Goal: Navigation & Orientation: Find specific page/section

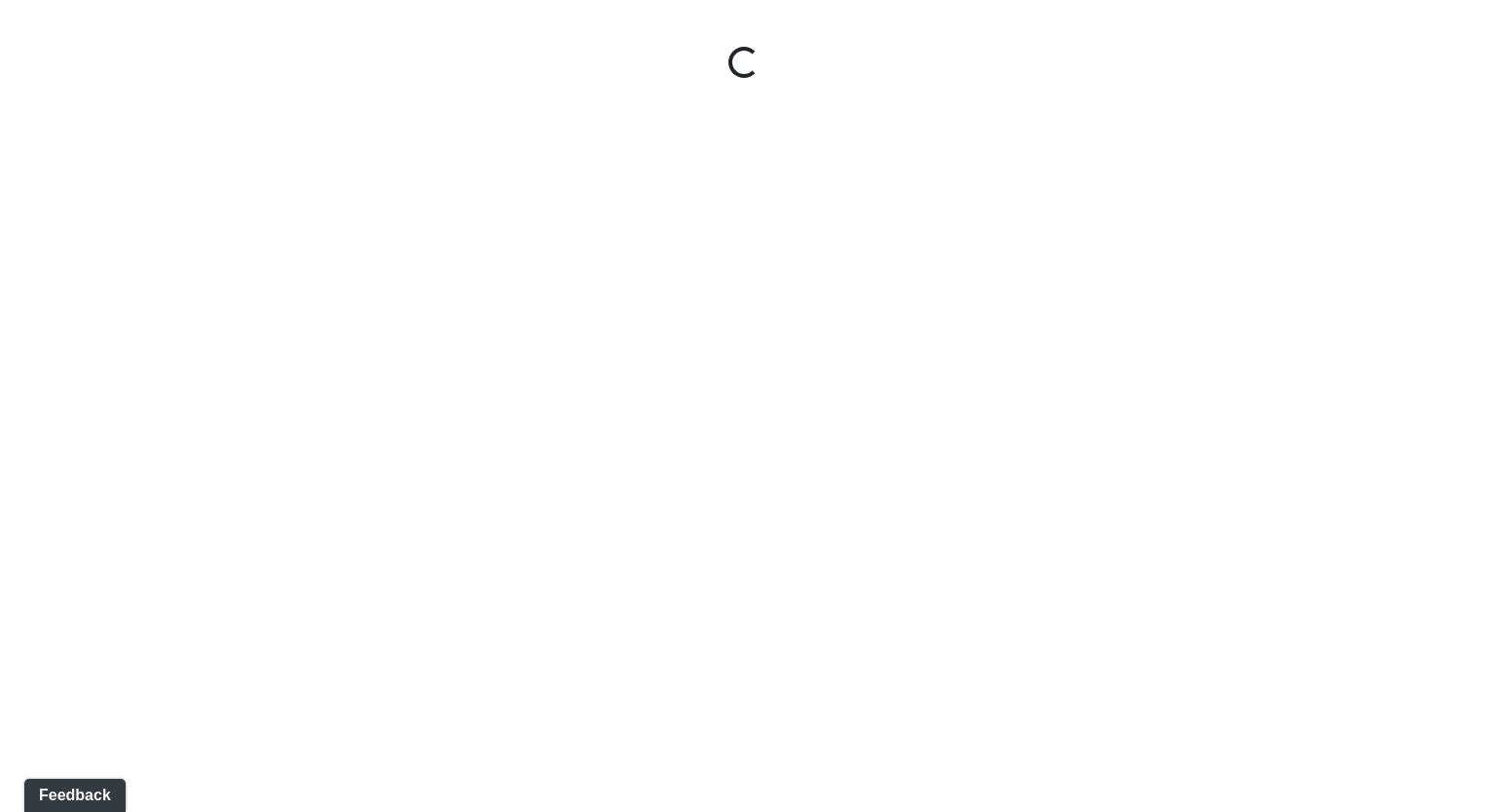
select select "2Ksh4VAS1JYY65a8pJ4458"
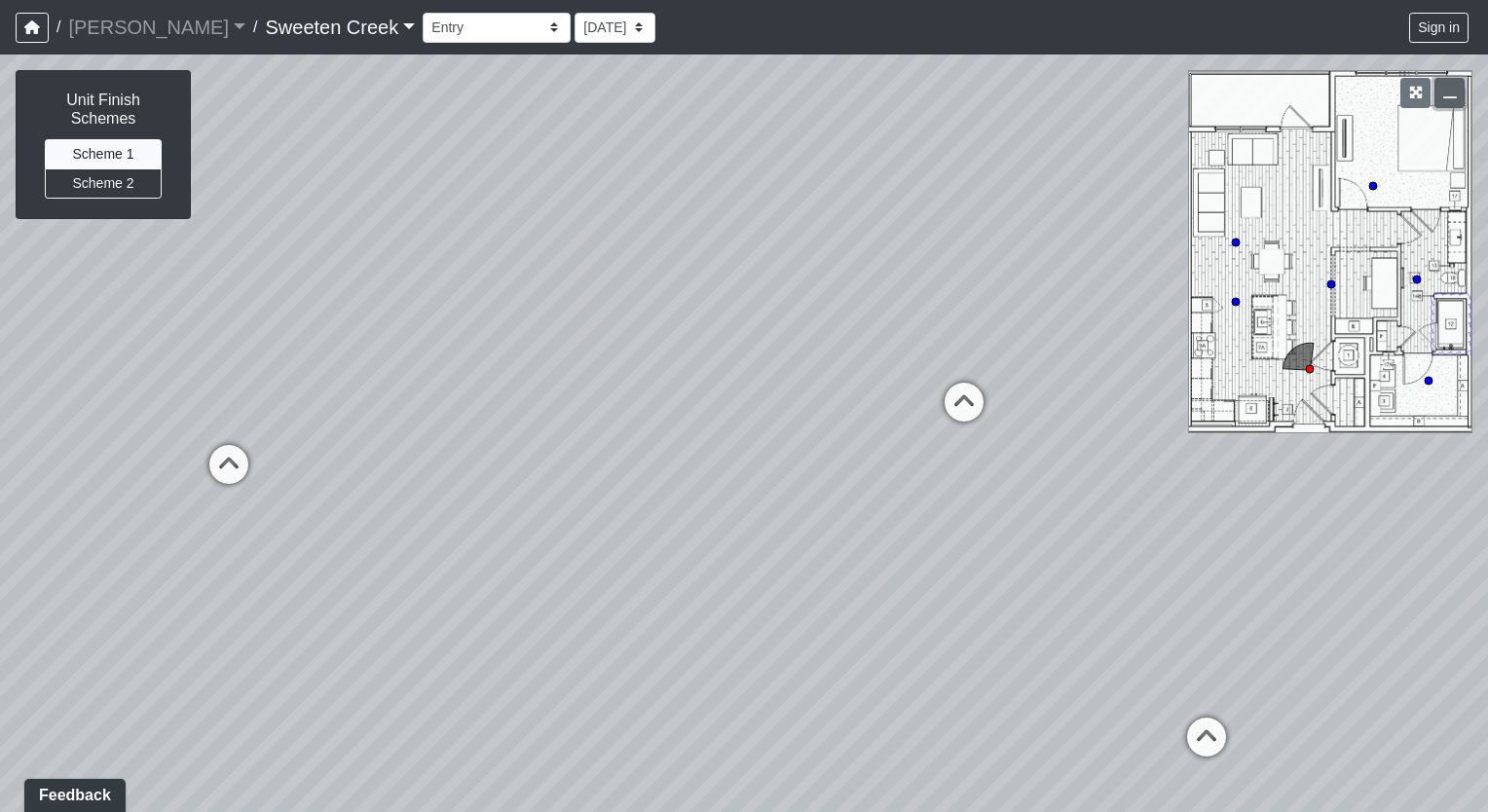
click at [1454, 97] on icon "button" at bounding box center [1451, 93] width 14 height 14
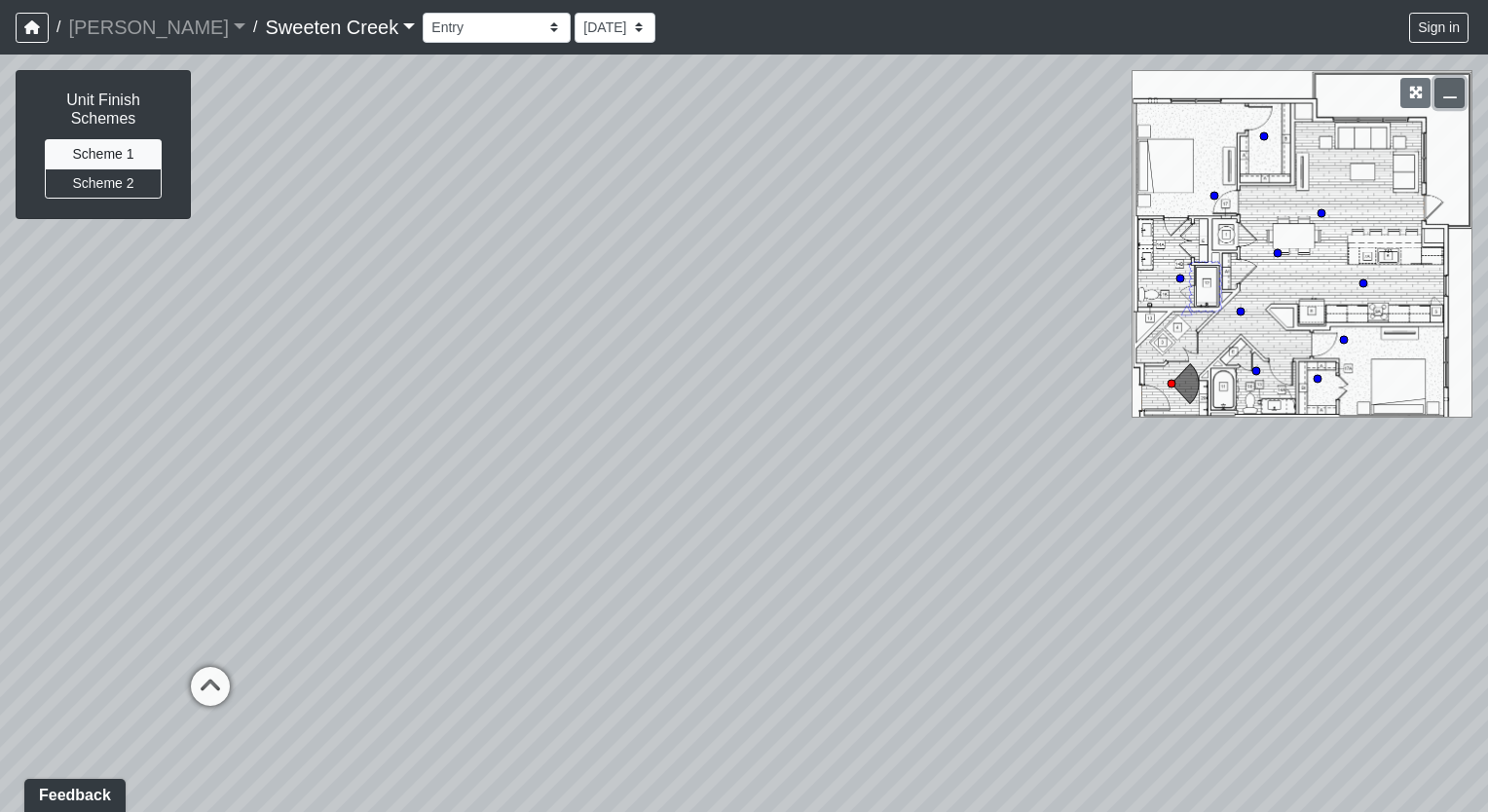
click at [1444, 96] on icon "button" at bounding box center [1451, 93] width 14 height 14
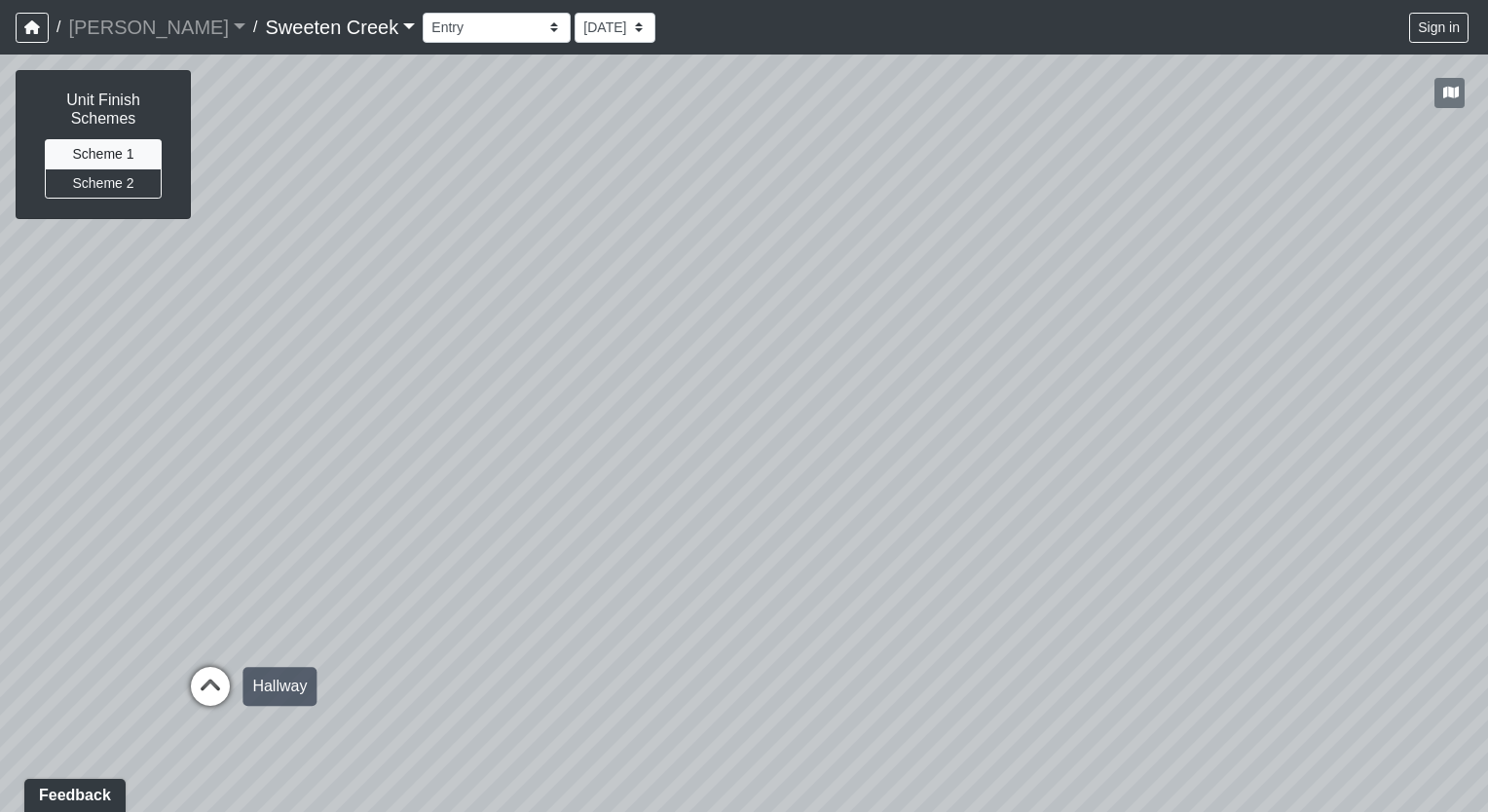
click at [213, 691] on icon at bounding box center [210, 697] width 59 height 59
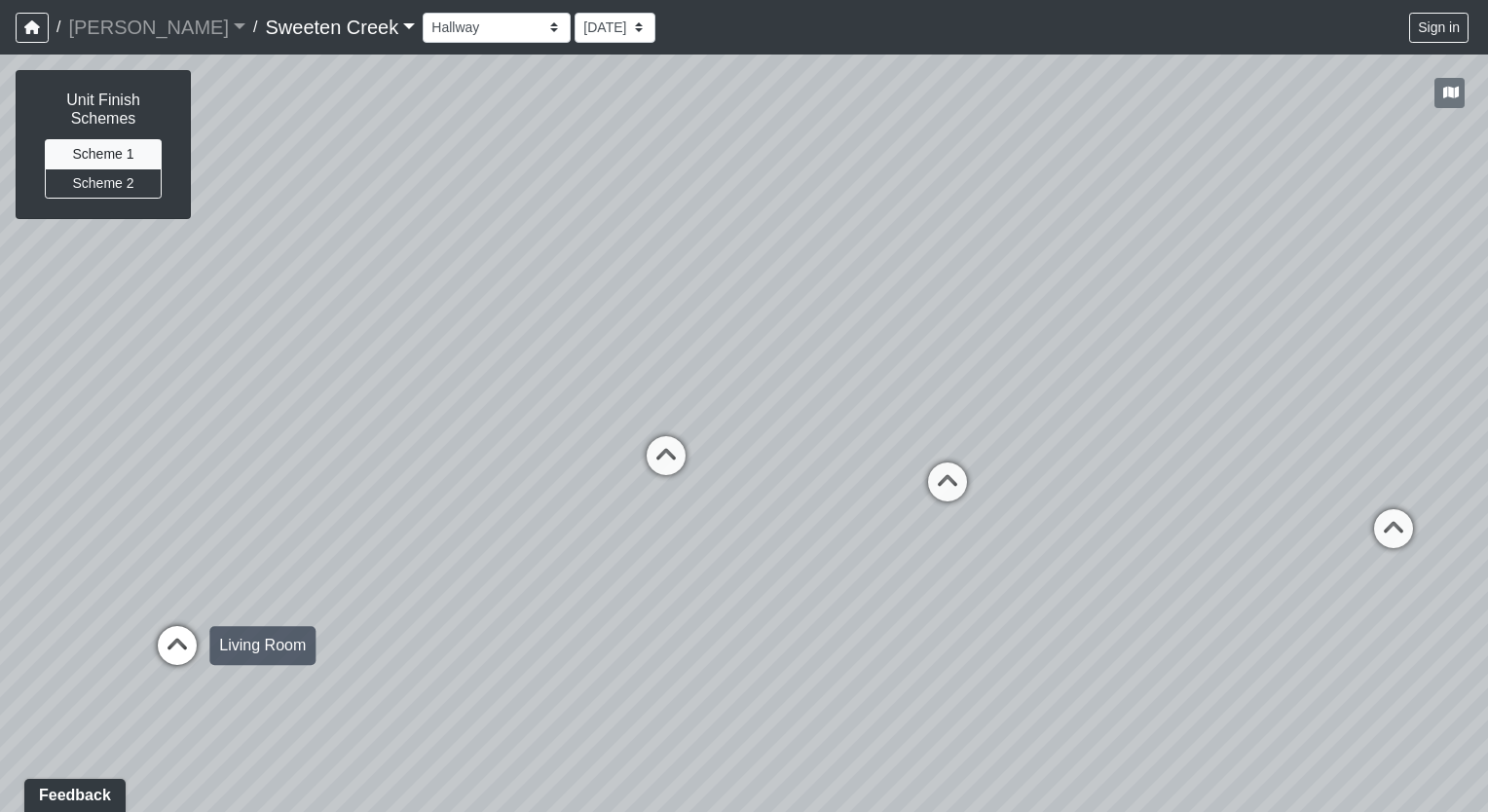
click at [172, 645] on icon at bounding box center [177, 655] width 59 height 59
select select "dGG6nsQFTUhHbX8KAf5fo4"
